Goal: Information Seeking & Learning: Learn about a topic

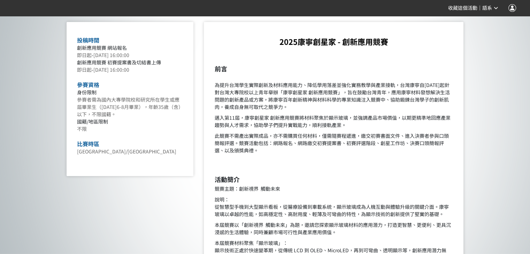
scroll to position [279, 0]
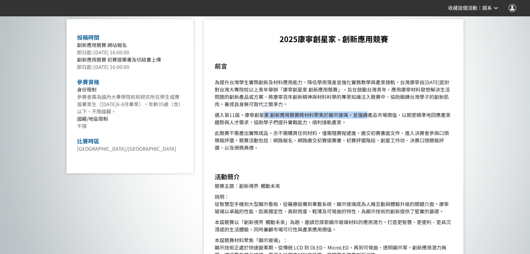
drag, startPoint x: 367, startPoint y: 118, endPoint x: 262, endPoint y: 113, distance: 104.7
click at [262, 113] on p "邁入第11屆，康寧創星家 創新應用競賽將材料聚焦於顯示玻璃，並強調產品市場價值，以期更精準地回應產業趨勢與人才需求，協助學子們提升實戰能力，順利接軌產業。" at bounding box center [333, 118] width 239 height 15
click at [293, 124] on p "邁入第11屆，康寧創星家 創新應用競賽將材料聚焦於顯示玻璃，並強調產品市場價值，以期更精準地回應產業趨勢與人才需求，協助學子們提升實戰能力，順利接軌產業。" at bounding box center [333, 118] width 239 height 15
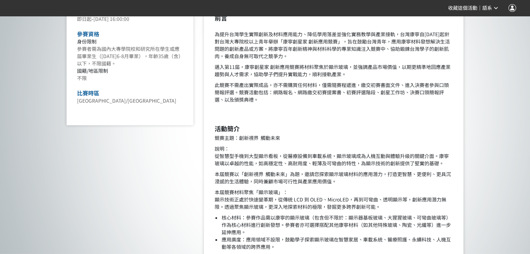
scroll to position [383, 0]
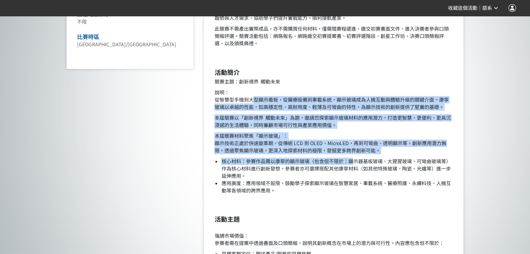
drag, startPoint x: 252, startPoint y: 99, endPoint x: 353, endPoint y: 198, distance: 141.9
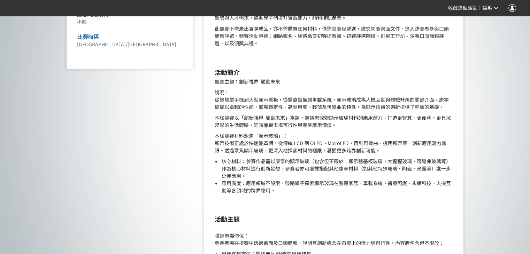
click at [350, 216] on h2 "活動主題" at bounding box center [333, 220] width 239 height 8
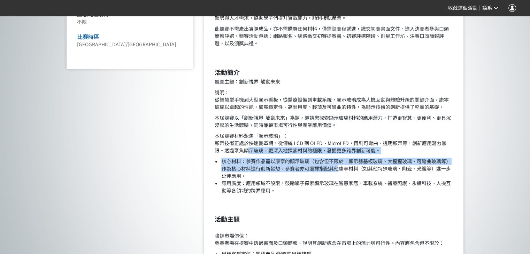
drag, startPoint x: 248, startPoint y: 154, endPoint x: 337, endPoint y: 169, distance: 90.2
click at [337, 169] on li "核心材料：參賽作品需以康寧的顯示玻璃（包含但不限於：顯示器基板玻璃、大猩猩玻璃、可彎曲玻璃等）作為核心材料進行創新發想。參賽者亦可選擇搭配其他康寧材料（如其他…" at bounding box center [337, 169] width 232 height 22
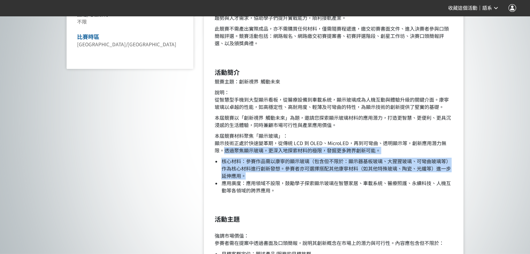
drag, startPoint x: 314, startPoint y: 175, endPoint x: 226, endPoint y: 151, distance: 91.3
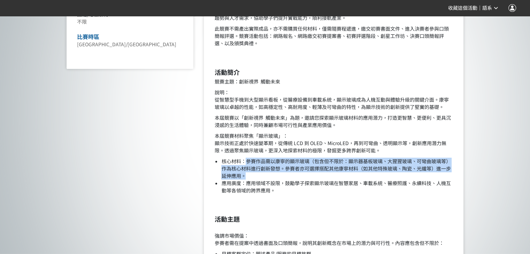
drag, startPoint x: 248, startPoint y: 157, endPoint x: 257, endPoint y: 173, distance: 18.1
click at [257, 173] on li "核心材料：參賽作品需以康寧的顯示玻璃（包含但不限於：顯示器基板玻璃、大猩猩玻璃、可彎曲玻璃等）作為核心材料進行創新發想。參賽者亦可選擇搭配其他康寧材料（如其他…" at bounding box center [337, 169] width 232 height 22
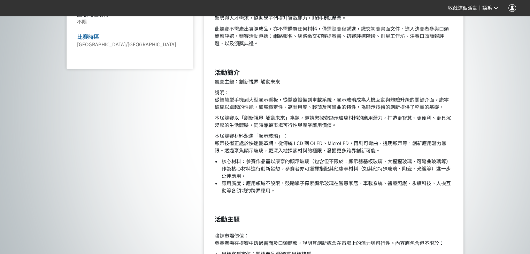
click at [269, 205] on h2 at bounding box center [333, 205] width 239 height 8
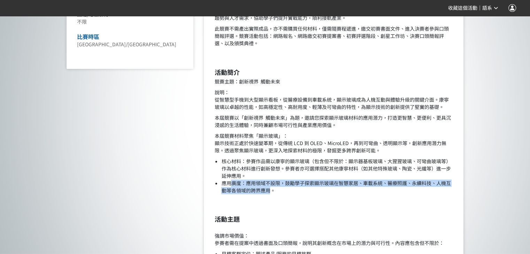
drag, startPoint x: 269, startPoint y: 193, endPoint x: 237, endPoint y: 187, distance: 33.2
click at [233, 186] on li "應用廣度：應用領域不設限，鼓勵學子探索顯示玻璃在智慧家居、車載系統、醫療照護、永續科技、人機互動等各領域的跨界應用。" at bounding box center [337, 187] width 232 height 15
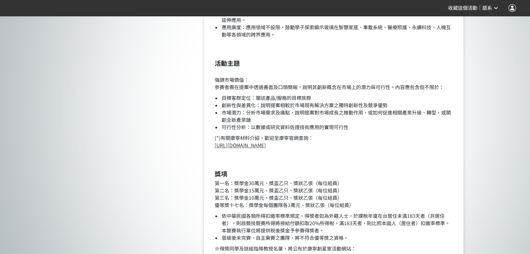
scroll to position [557, 0]
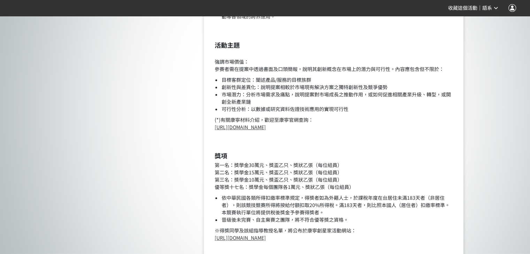
click at [305, 162] on p "第一名：獎學金30萬元、獎盃乙只、獎狀乙張（每位組員） 第二名：獎學金15萬元、獎盃乙只、獎狀乙張（每位組員） 第三名：獎學金10萬元、獎盃乙只、獎狀乙張（每…" at bounding box center [333, 176] width 239 height 29
click at [407, 206] on li "依中華民國各類所得扣繳率標準規定，得獎者如為外籍人士，於課稅年度在台居住未滿183天者（非居住者），則該競技競賽所得將按給付額扣取20%所得稅。滿183天者，…" at bounding box center [337, 205] width 232 height 22
